Goal: Task Accomplishment & Management: Use online tool/utility

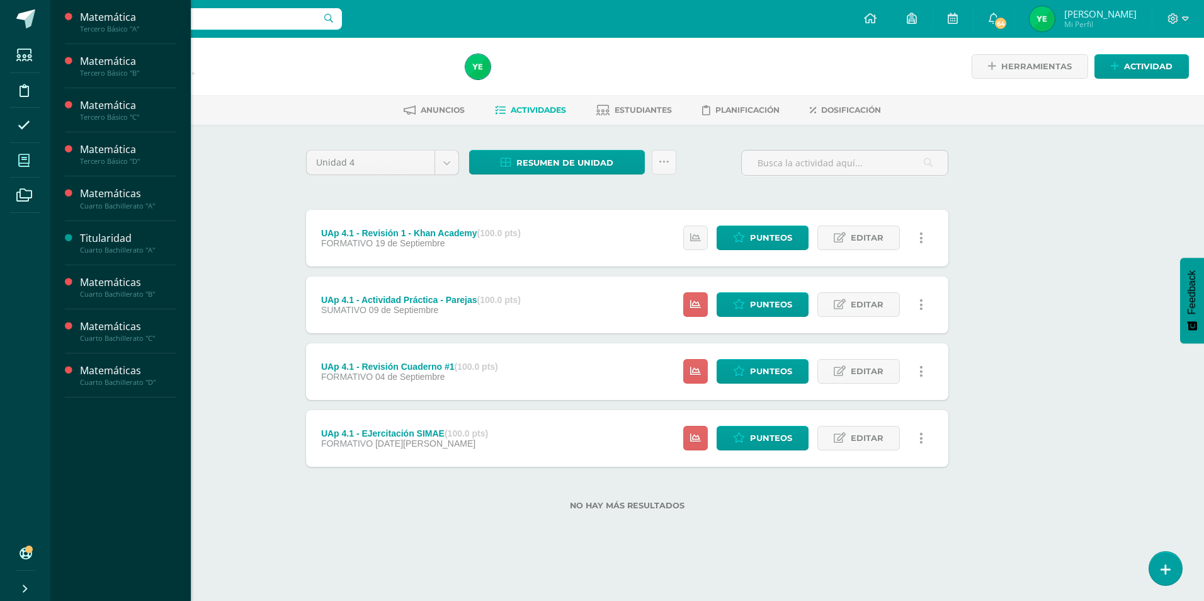
click at [19, 161] on icon at bounding box center [23, 160] width 11 height 13
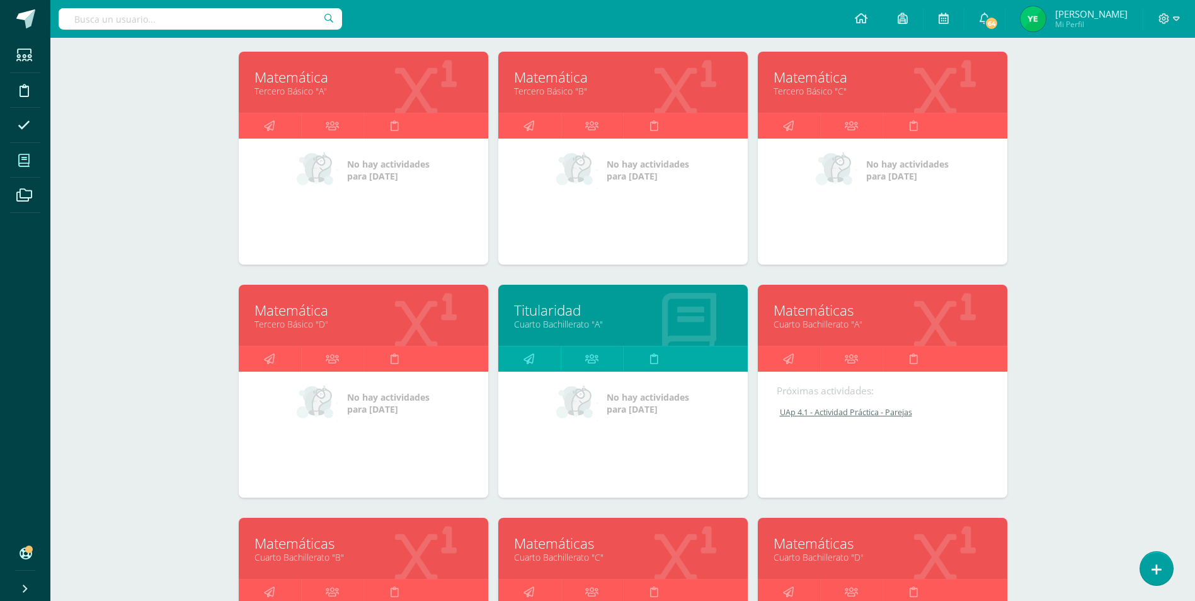
scroll to position [189, 0]
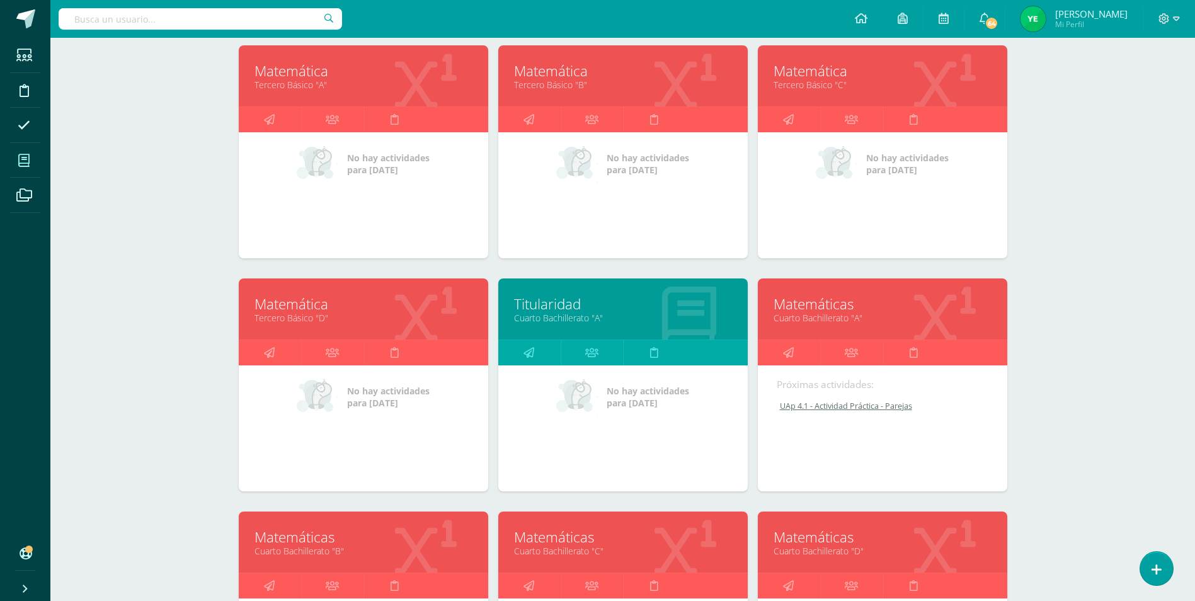
click at [820, 324] on link "Cuarto Bachillerato "A"" at bounding box center [882, 318] width 218 height 12
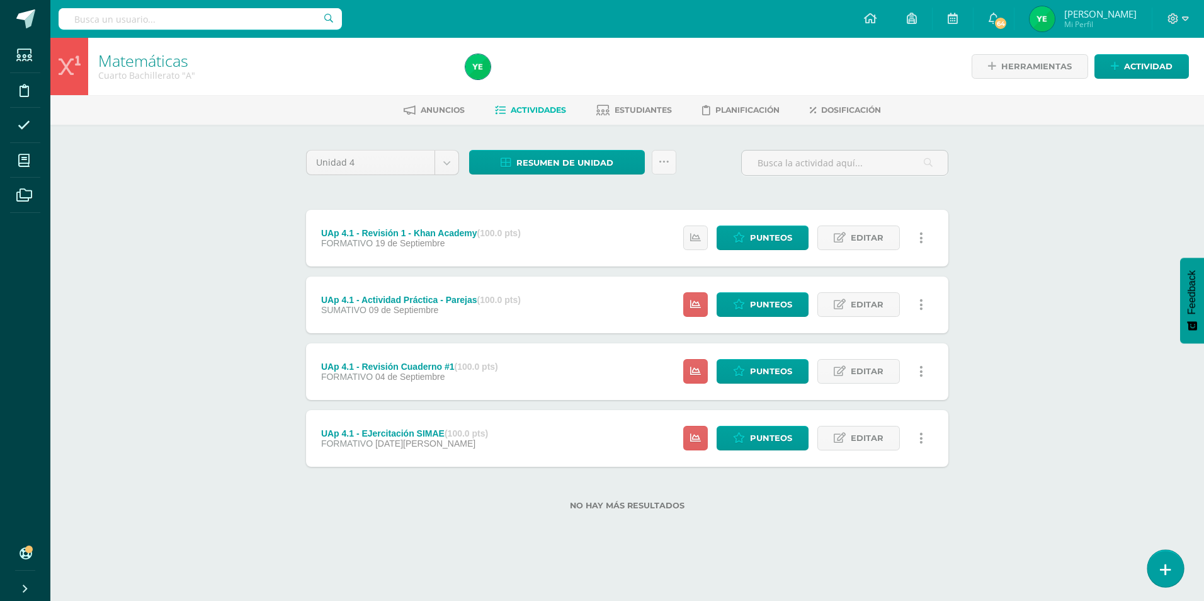
click at [1167, 563] on icon at bounding box center [1165, 569] width 11 height 14
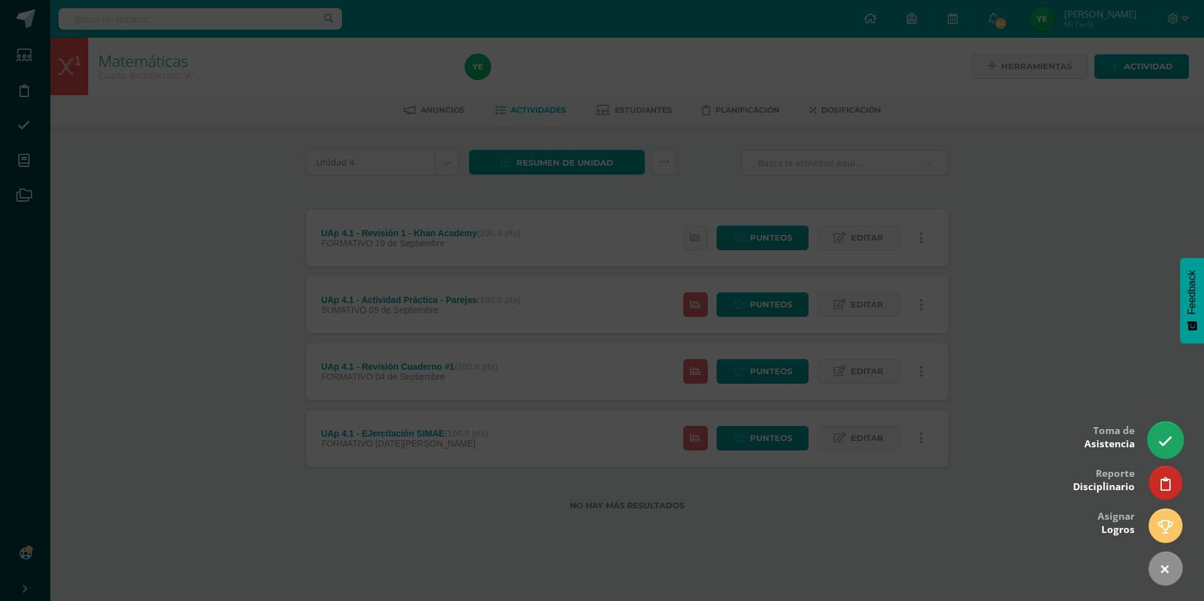
click at [1167, 446] on icon at bounding box center [1165, 441] width 14 height 14
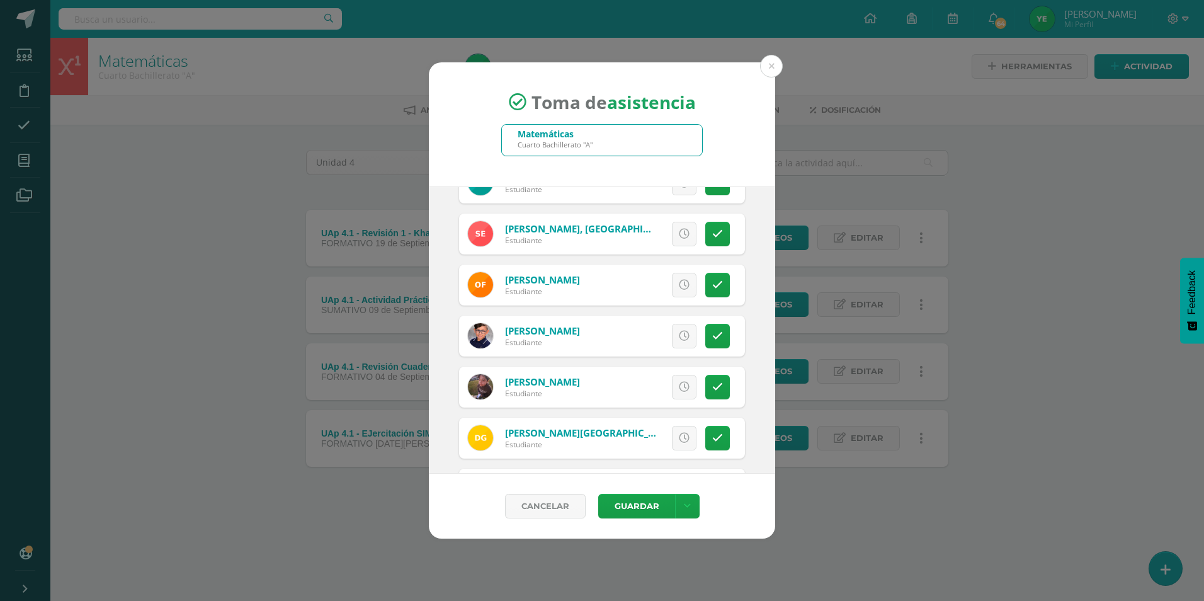
scroll to position [819, 0]
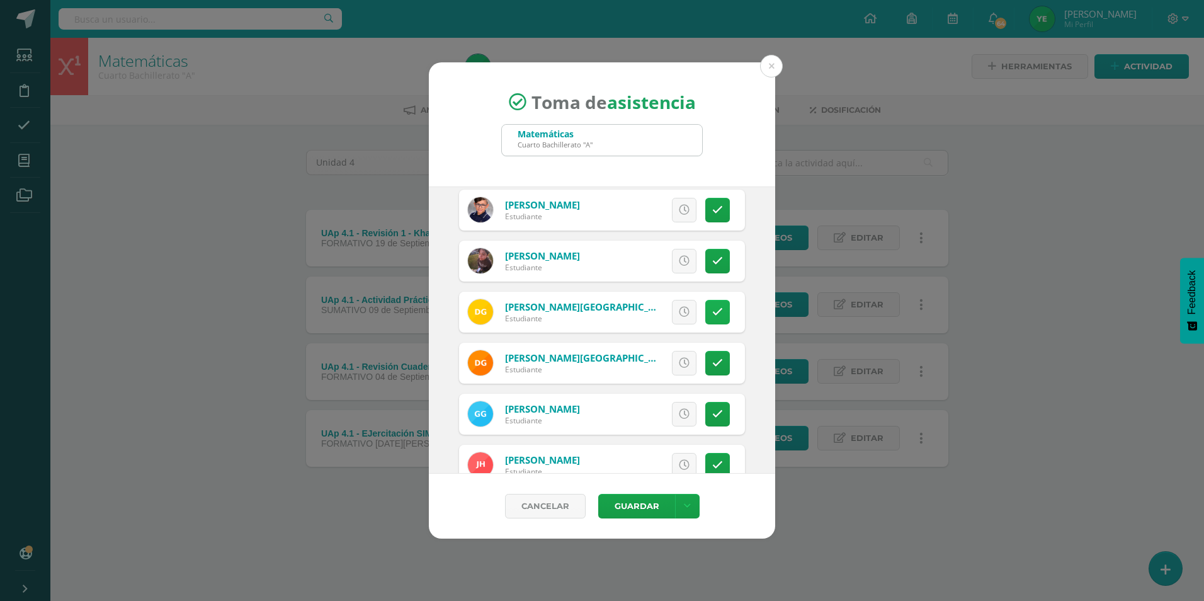
click at [705, 315] on link at bounding box center [717, 312] width 25 height 25
click at [642, 511] on button "Guardar" at bounding box center [636, 506] width 77 height 25
